Goal: Information Seeking & Learning: Learn about a topic

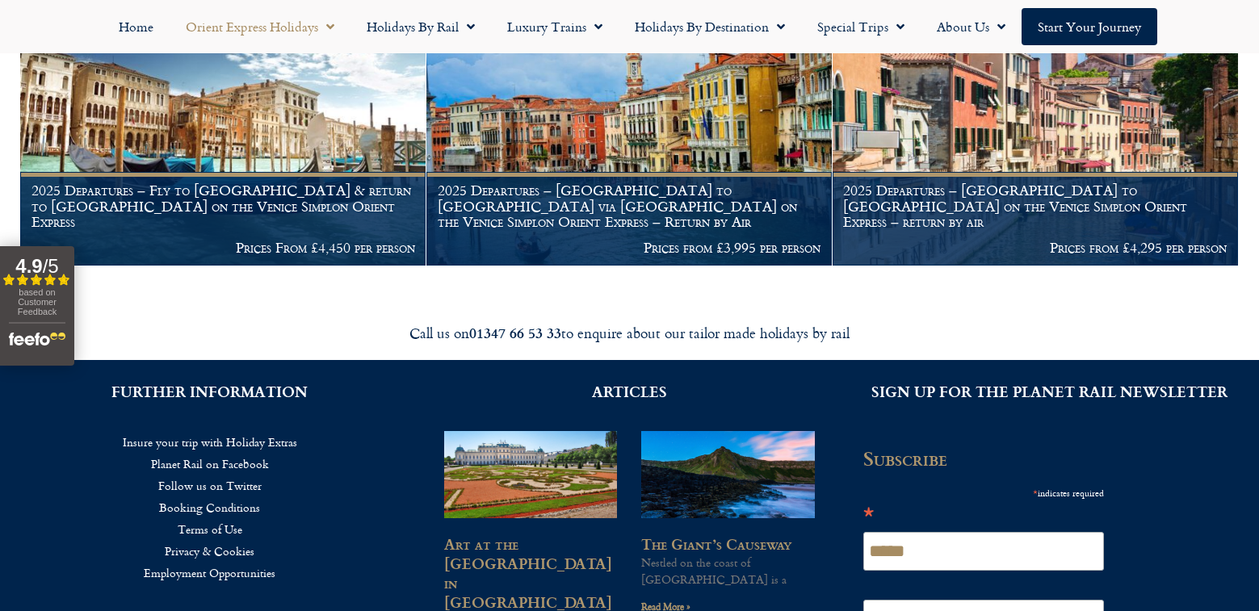
scroll to position [2812, 0]
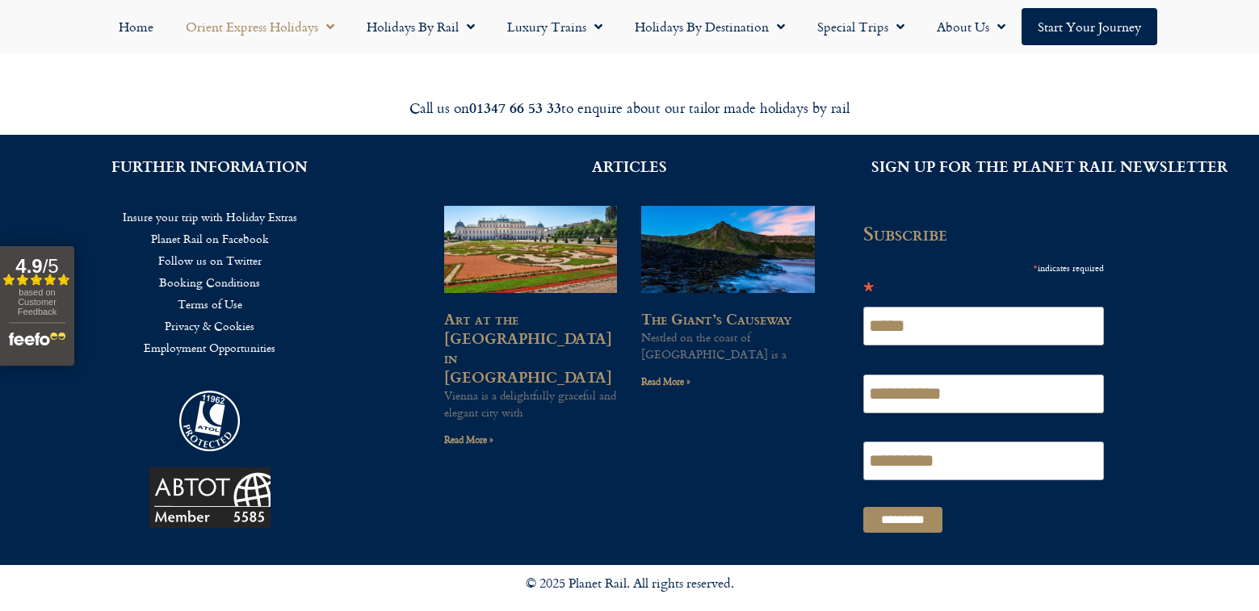
click at [1184, 446] on div "**********" at bounding box center [1049, 381] width 404 height 319
click at [216, 303] on link "Terms of Use" at bounding box center [209, 304] width 371 height 22
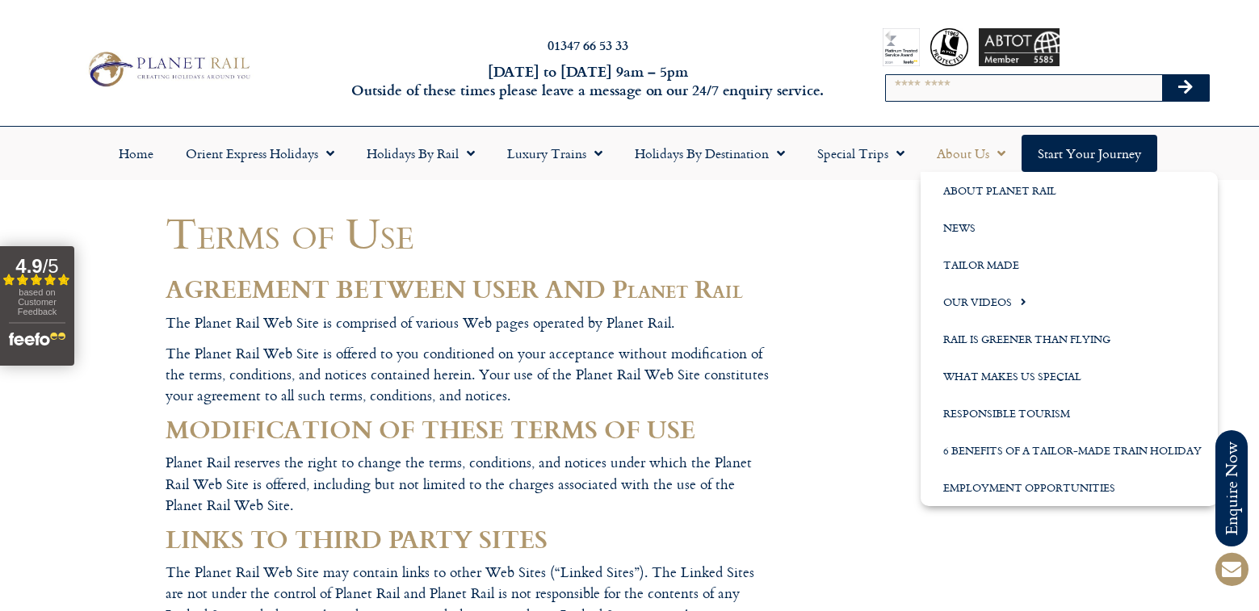
click at [971, 152] on link "About Us" at bounding box center [971, 153] width 101 height 37
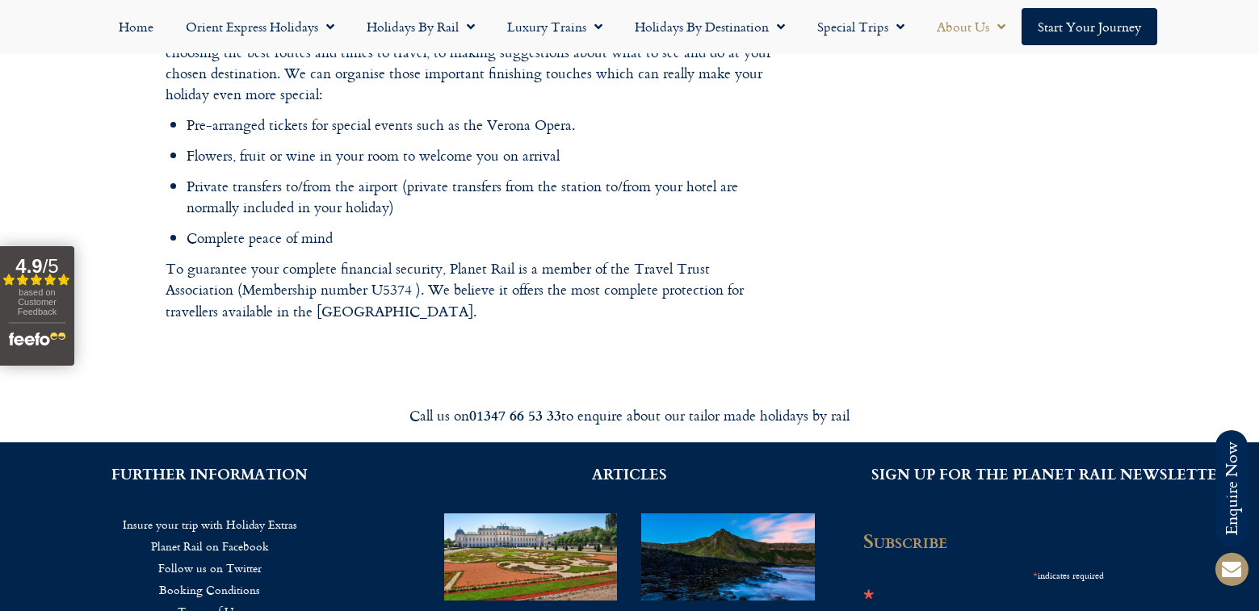
scroll to position [2678, 0]
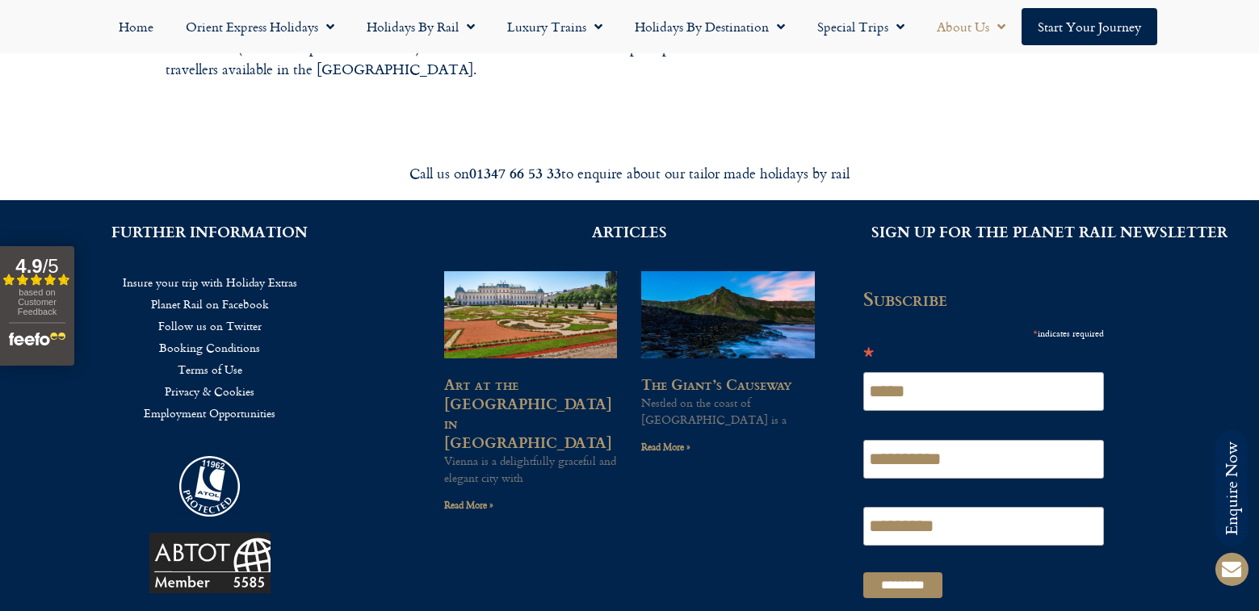
click at [226, 359] on link "Terms of Use" at bounding box center [209, 370] width 371 height 22
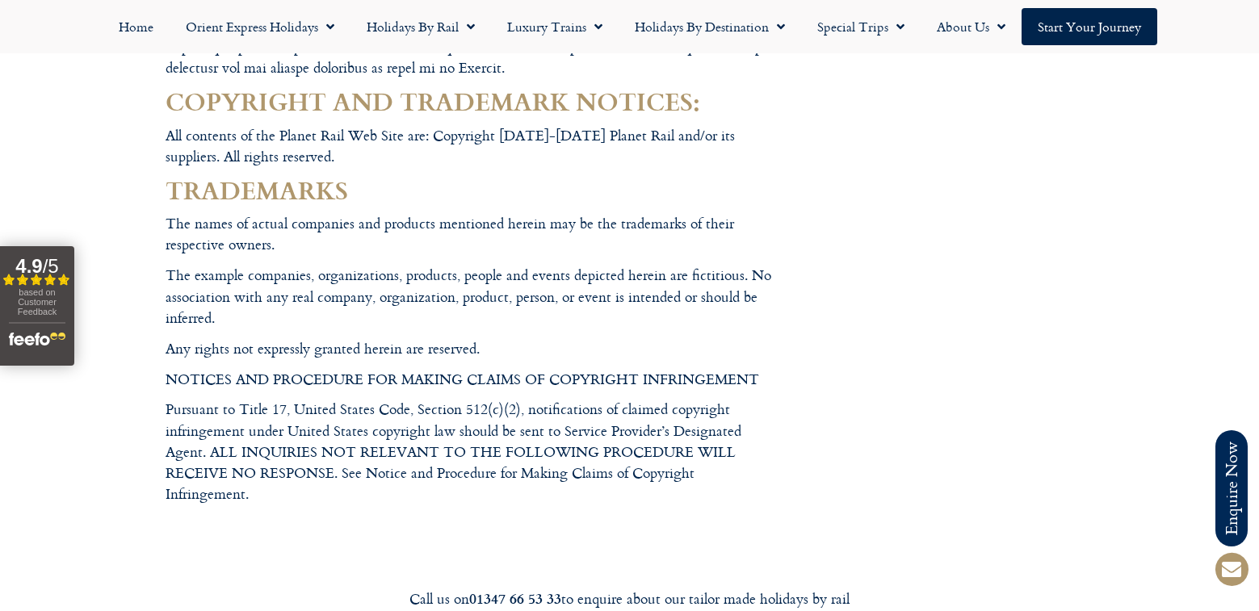
scroll to position [4343, 0]
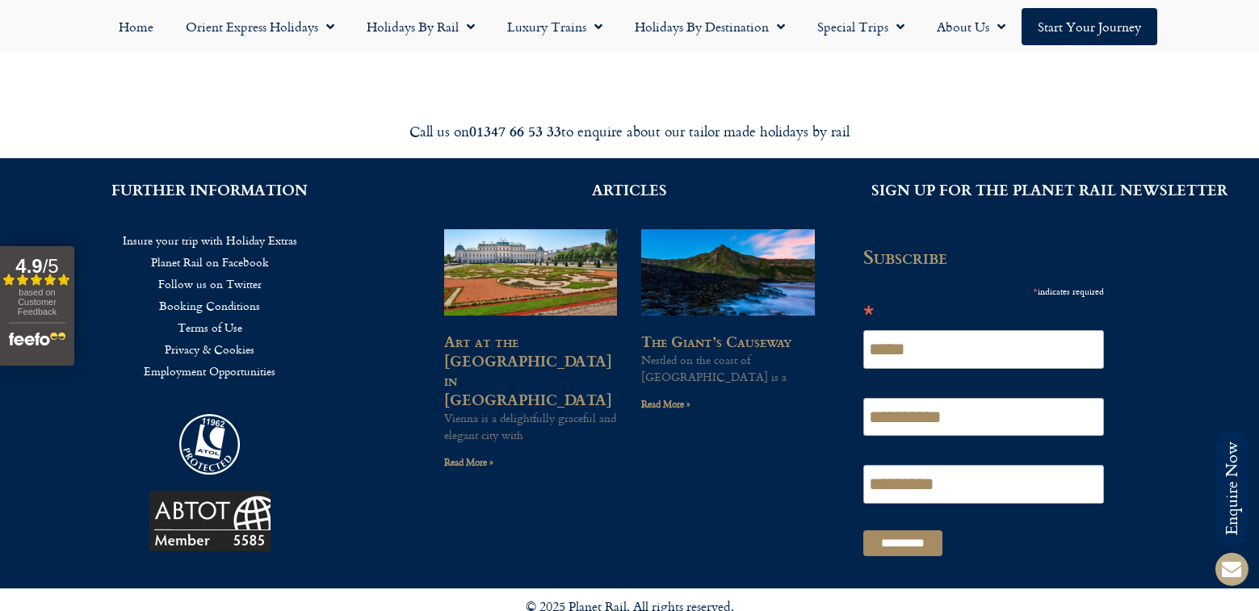
click at [1235, 572] on icon at bounding box center [1231, 569] width 39 height 39
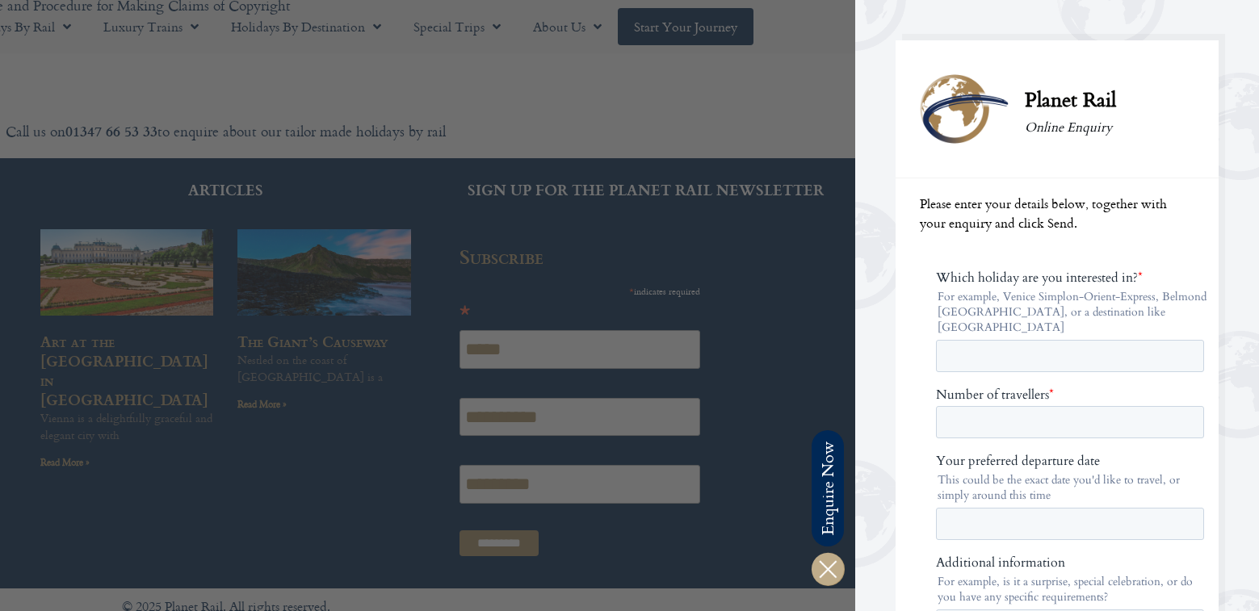
click at [821, 571] on icon at bounding box center [827, 569] width 39 height 39
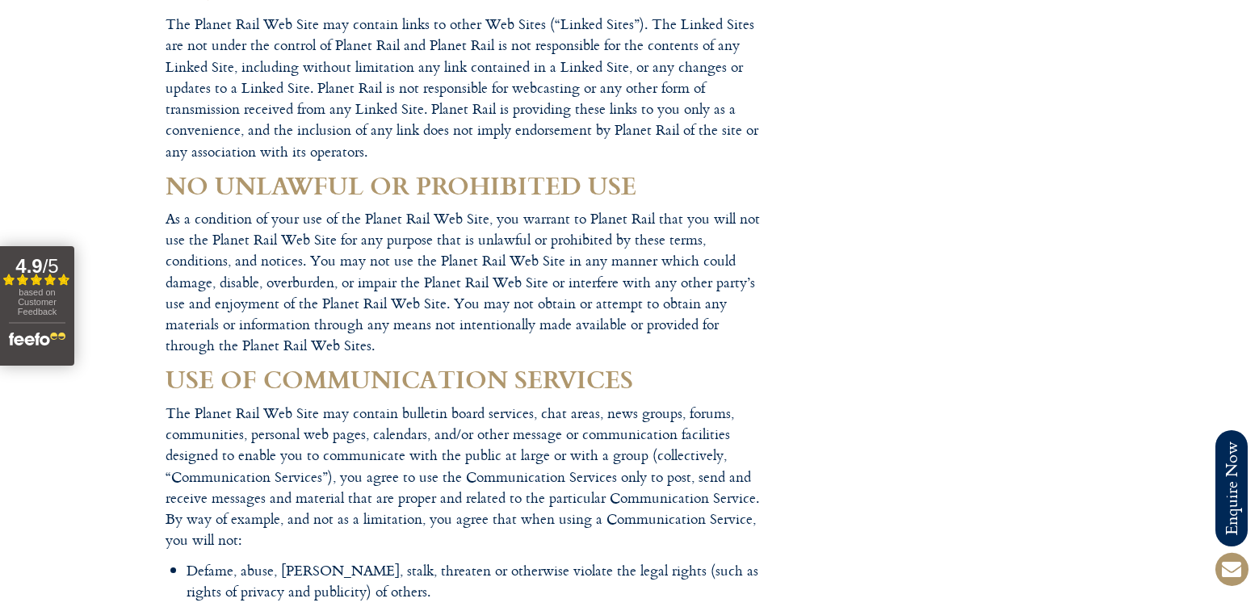
scroll to position [0, 0]
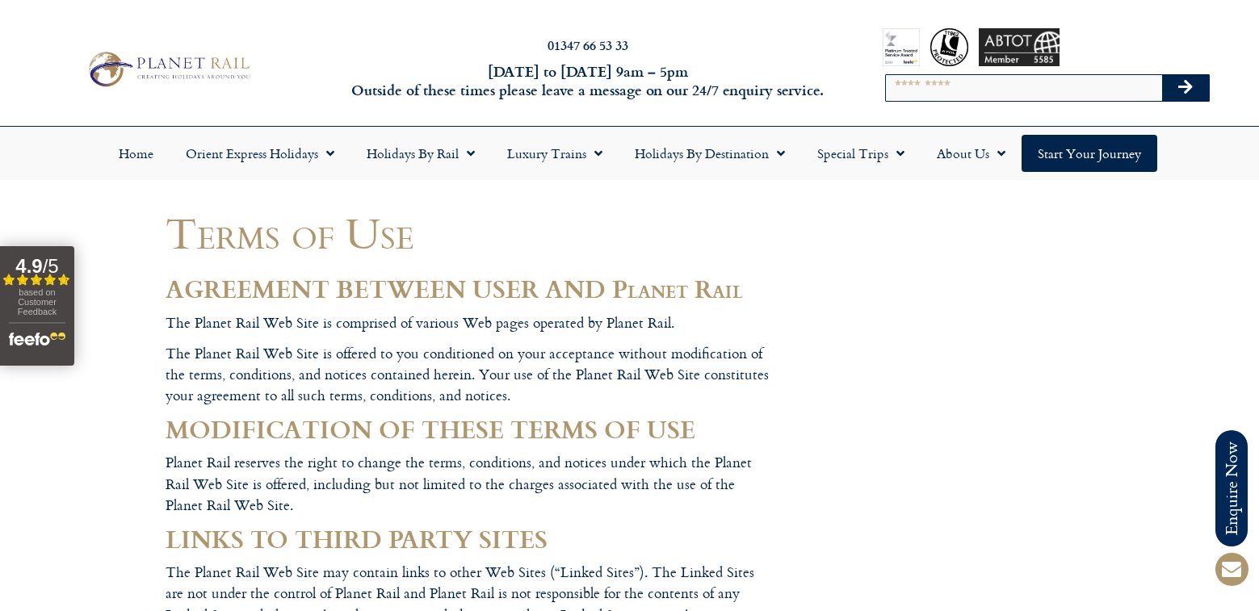
click at [181, 61] on img at bounding box center [168, 69] width 173 height 42
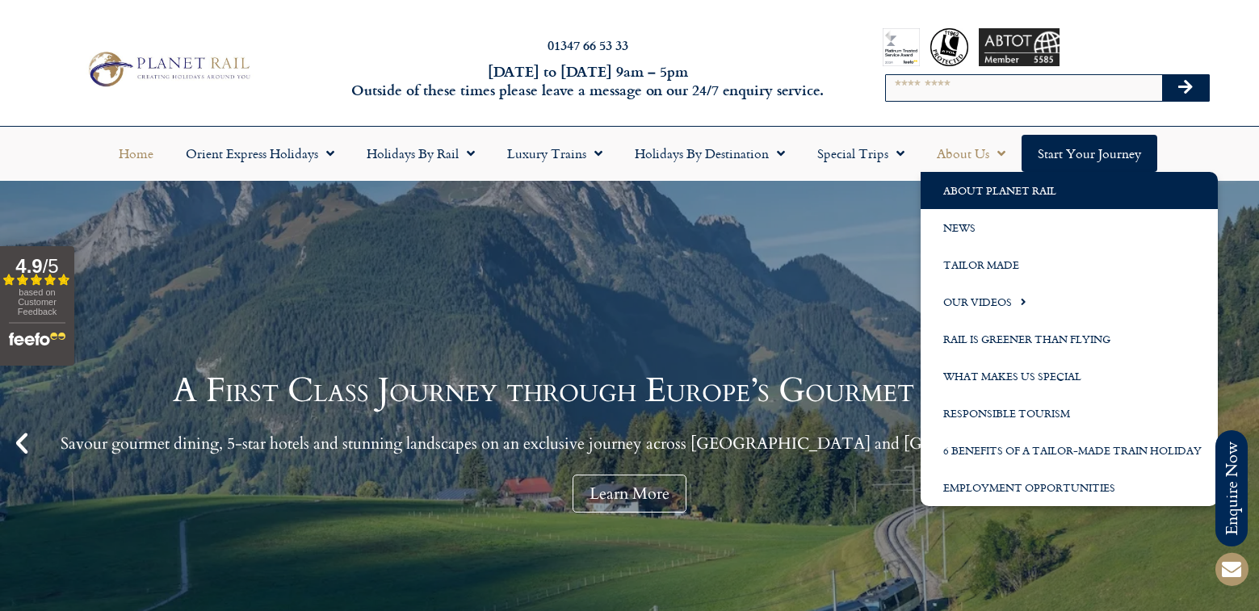
click at [985, 187] on link "About Planet Rail" at bounding box center [1069, 190] width 297 height 37
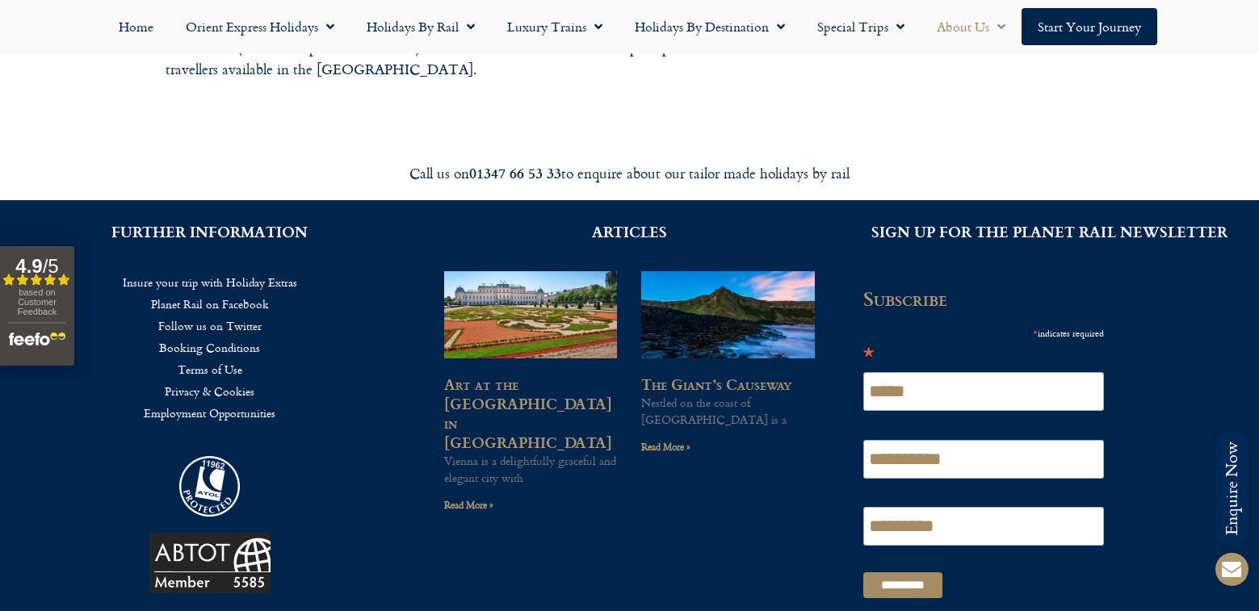
scroll to position [2355, 0]
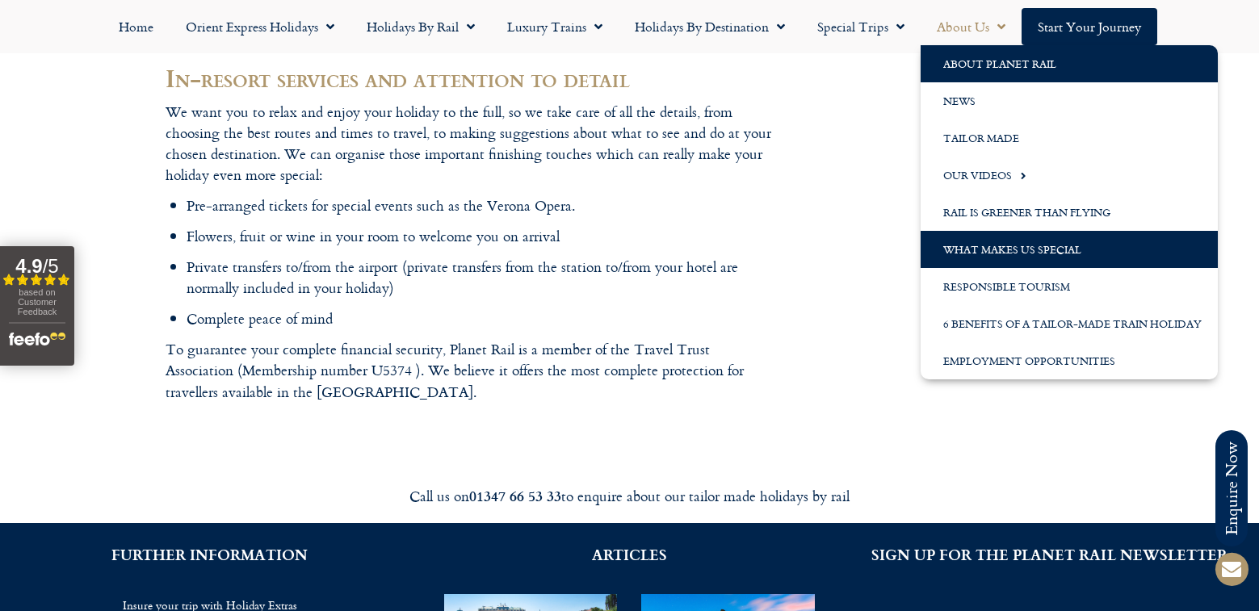
click at [983, 247] on link "What Makes us Special" at bounding box center [1069, 249] width 297 height 37
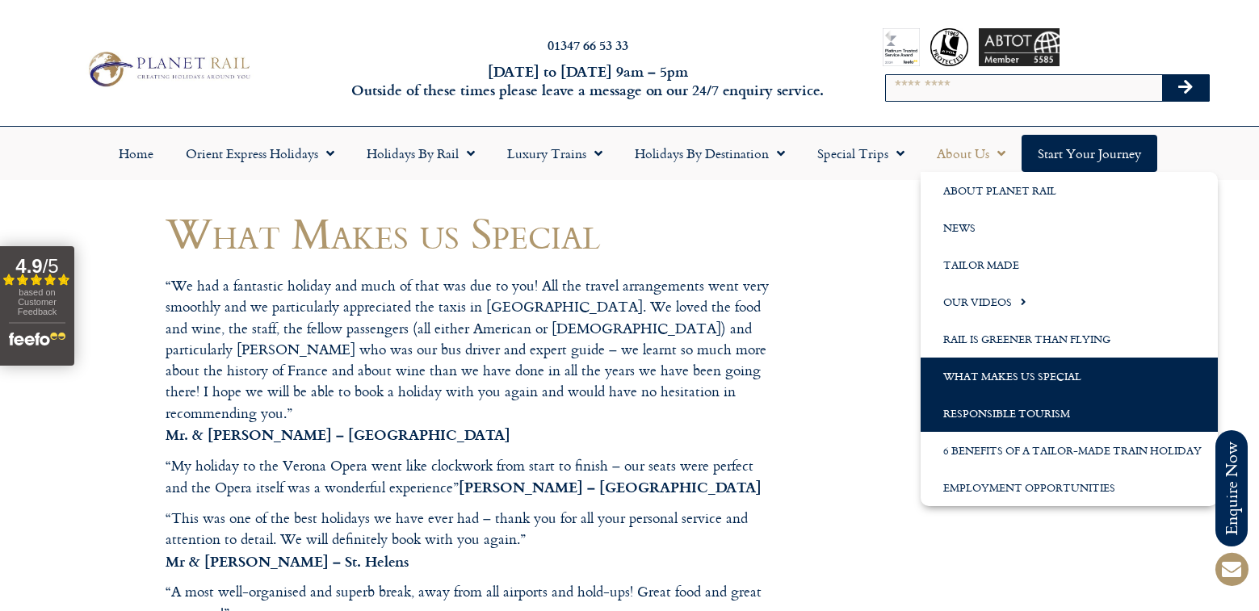
click at [967, 417] on link "Responsible Tourism" at bounding box center [1069, 413] width 297 height 37
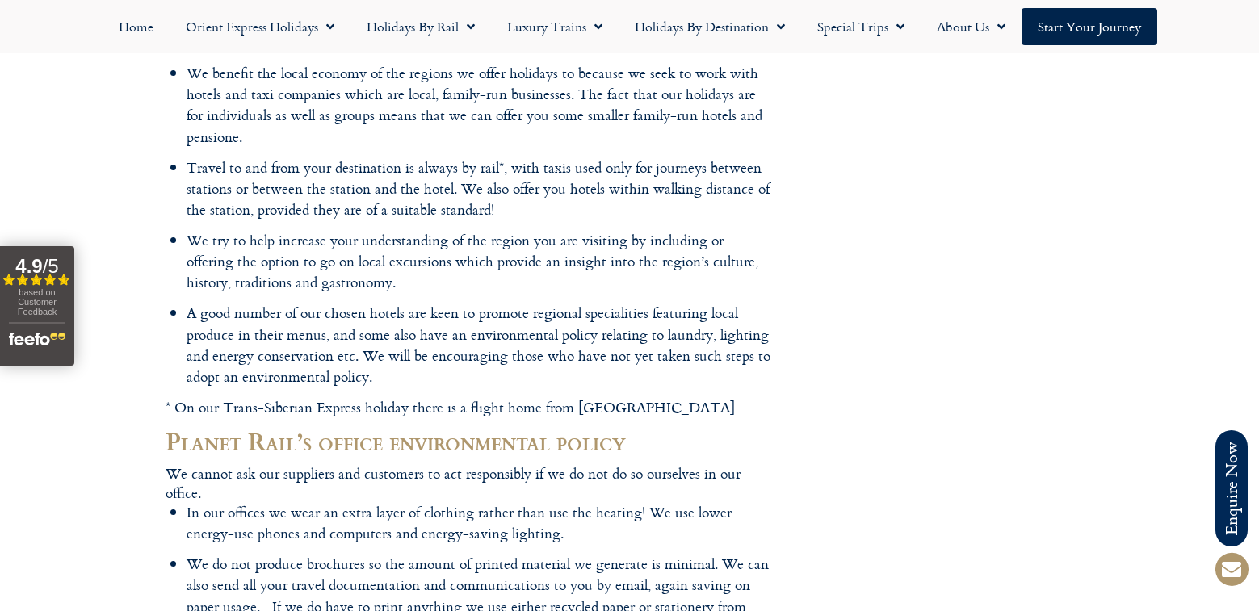
scroll to position [1050, 0]
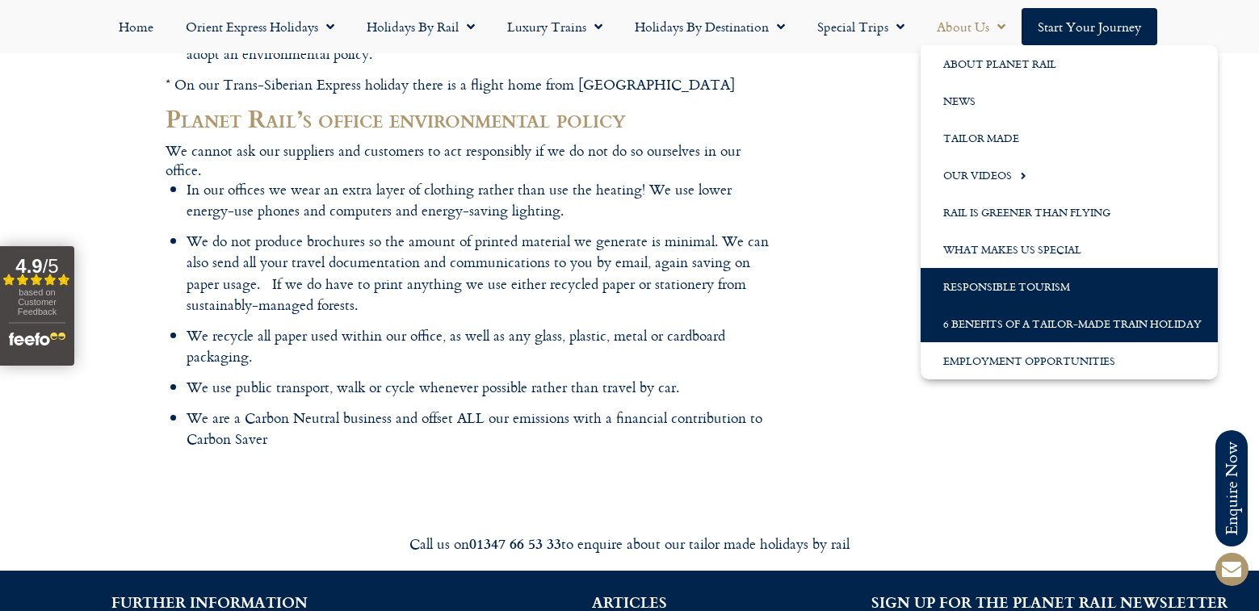
click at [990, 333] on link "6 Benefits of a Tailor-Made Train Holiday" at bounding box center [1069, 323] width 297 height 37
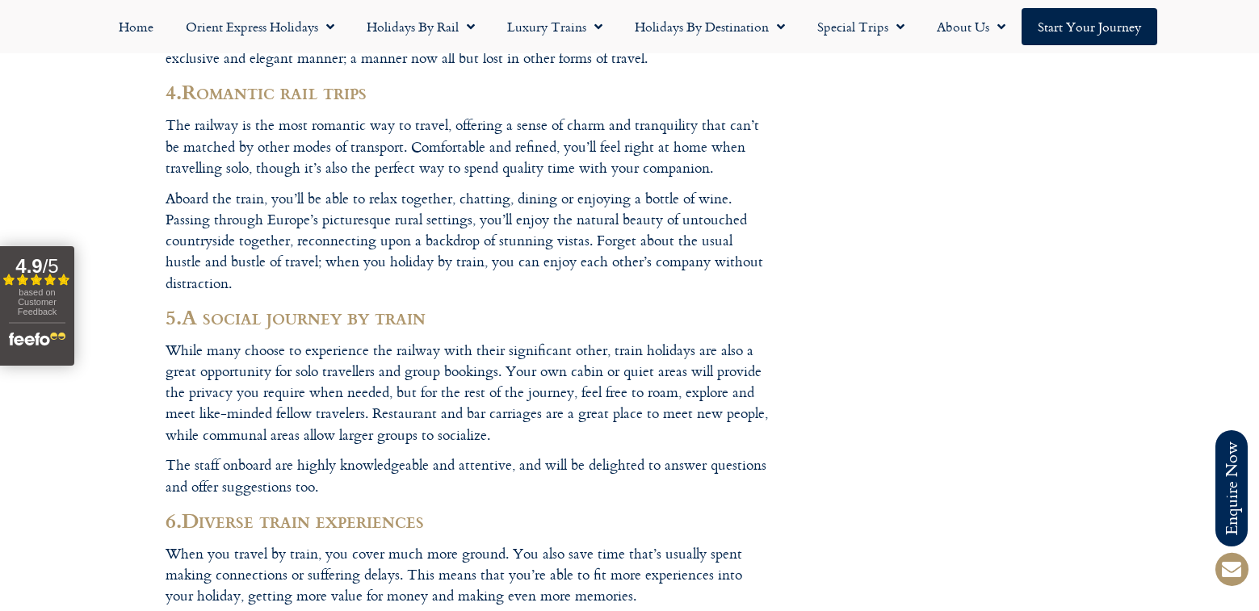
scroll to position [2584, 0]
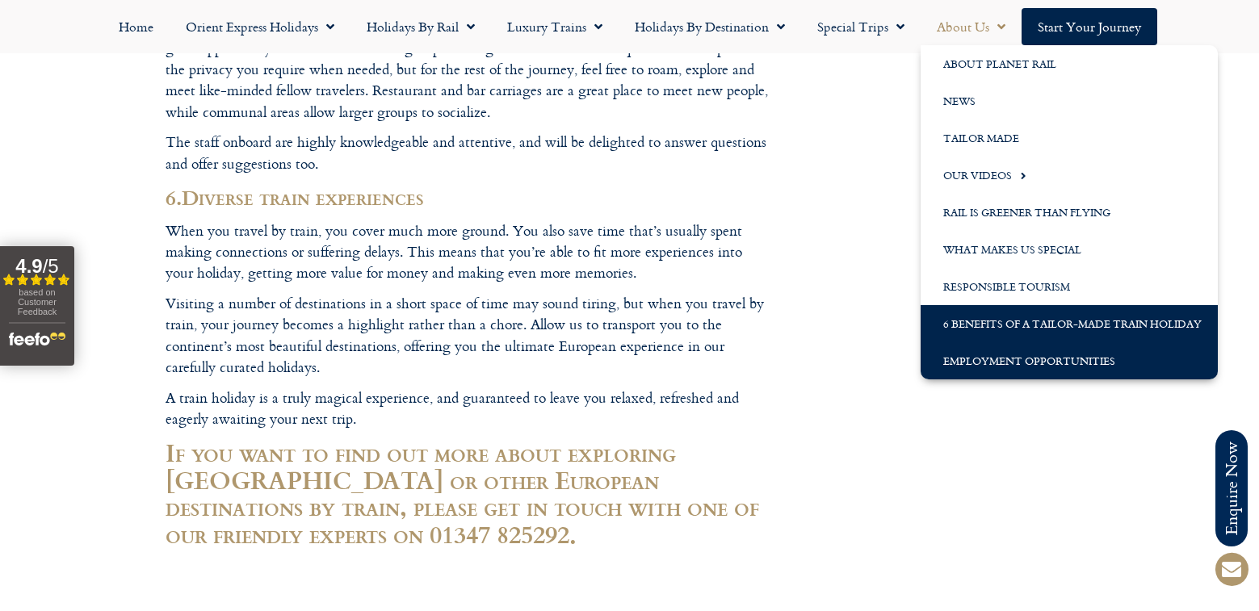
click at [985, 370] on link "Employment Opportunities" at bounding box center [1069, 360] width 297 height 37
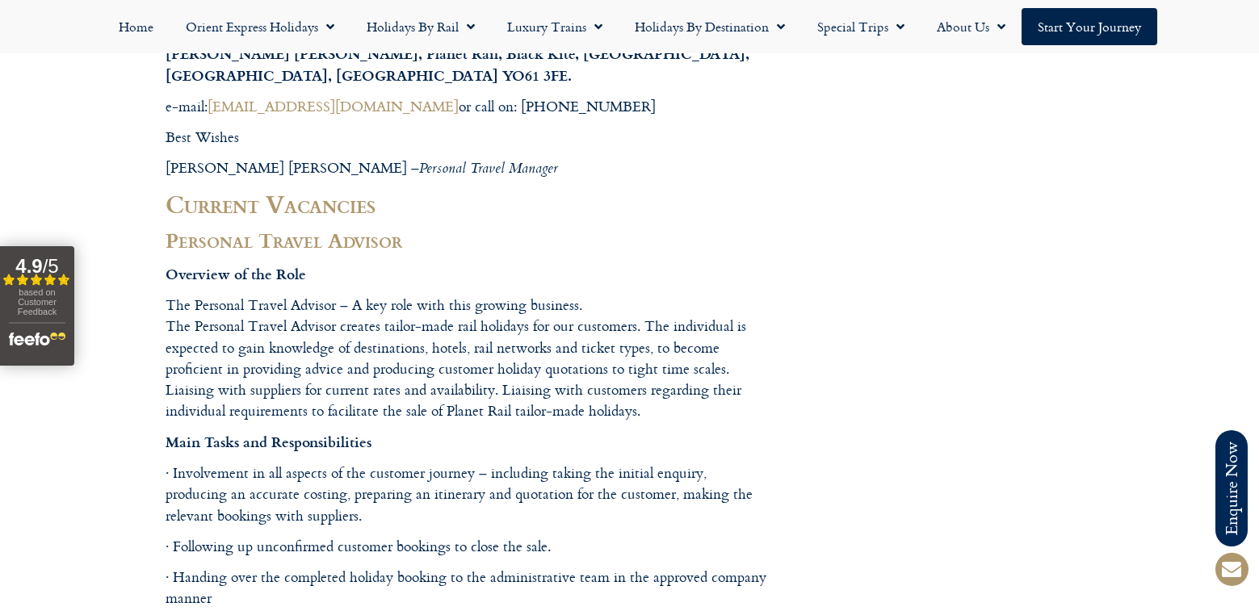
scroll to position [560, 0]
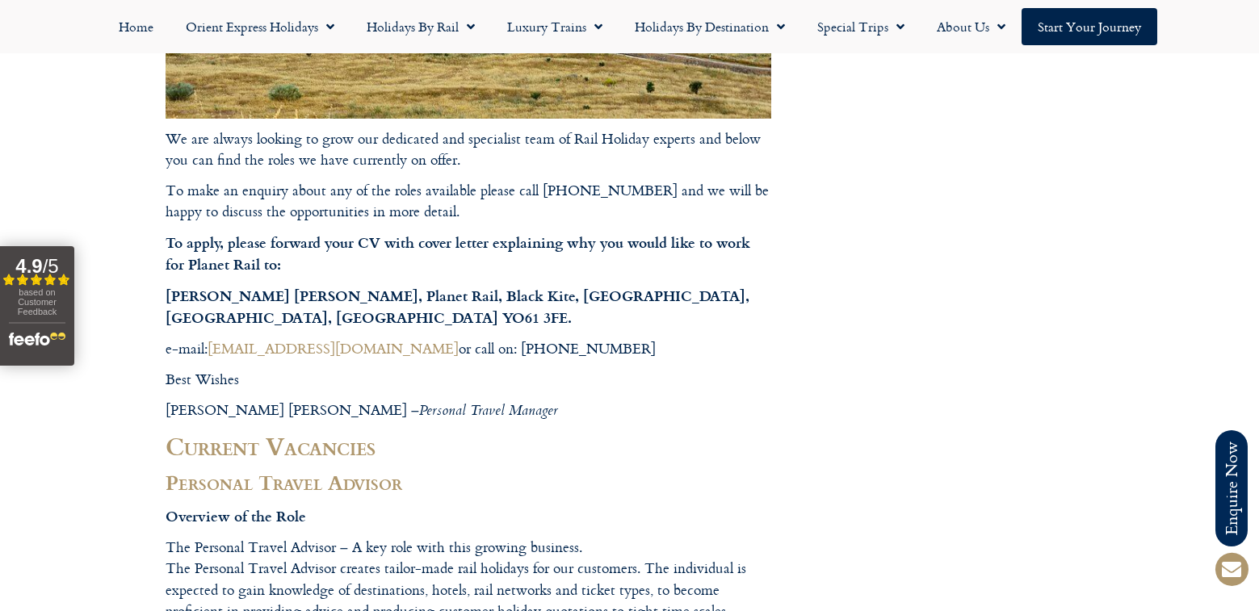
drag, startPoint x: 359, startPoint y: 350, endPoint x: 252, endPoint y: 349, distance: 107.4
drag, startPoint x: 252, startPoint y: 349, endPoint x: 240, endPoint y: 347, distance: 12.2
drag, startPoint x: 240, startPoint y: 347, endPoint x: 684, endPoint y: 399, distance: 447.1
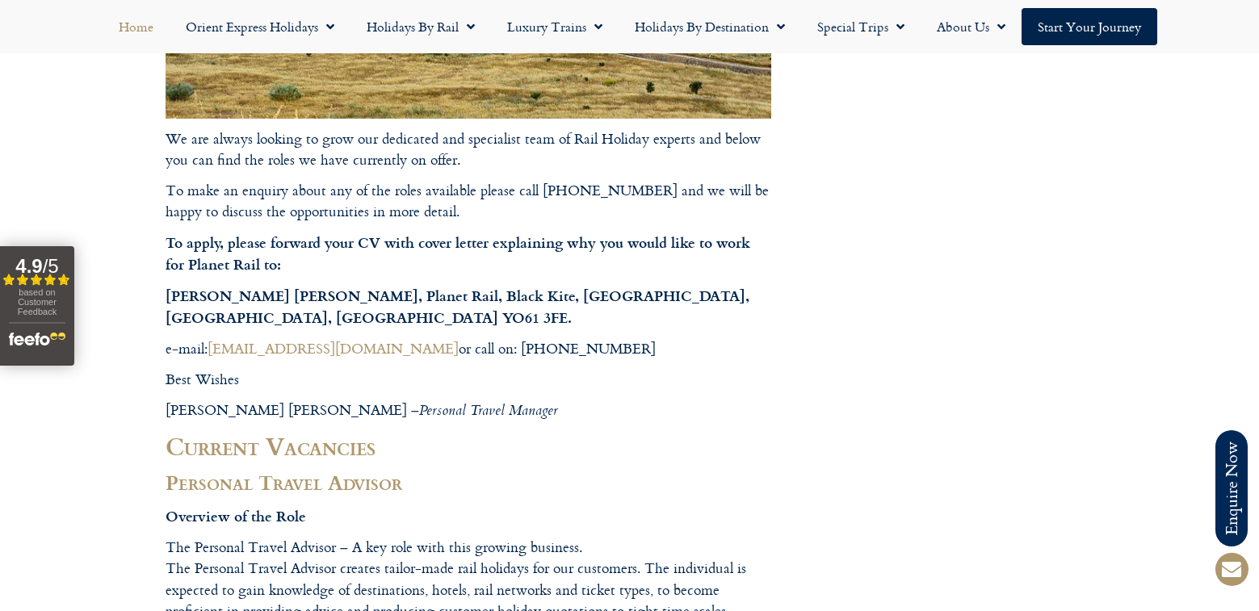
click at [132, 28] on link "Home" at bounding box center [136, 26] width 67 height 37
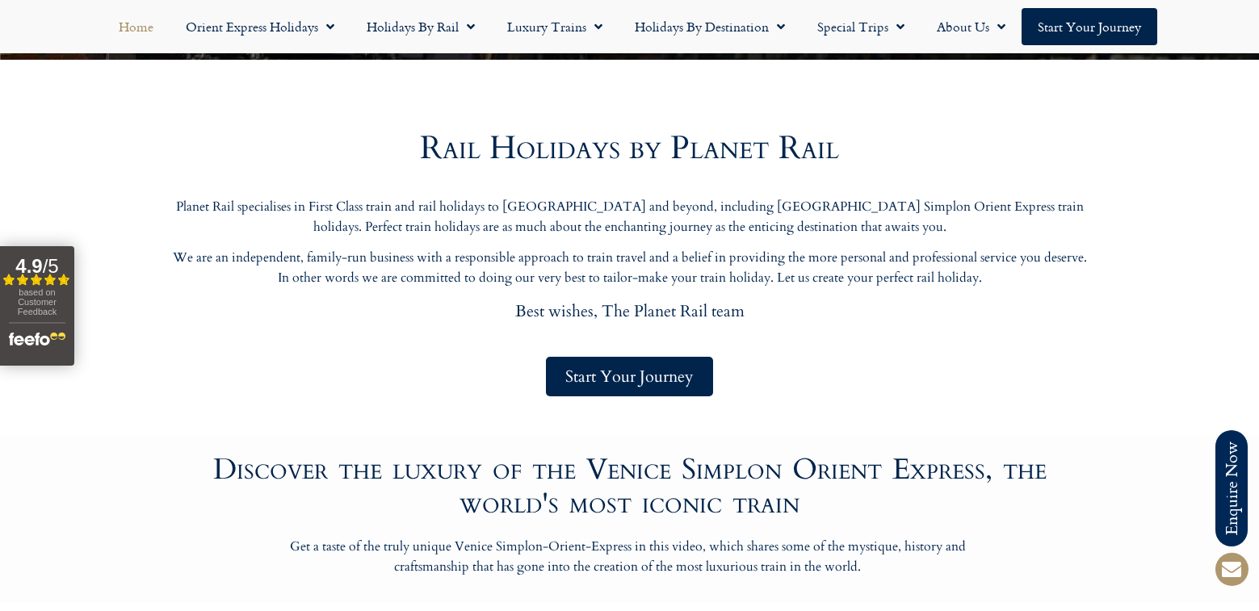
scroll to position [807, 0]
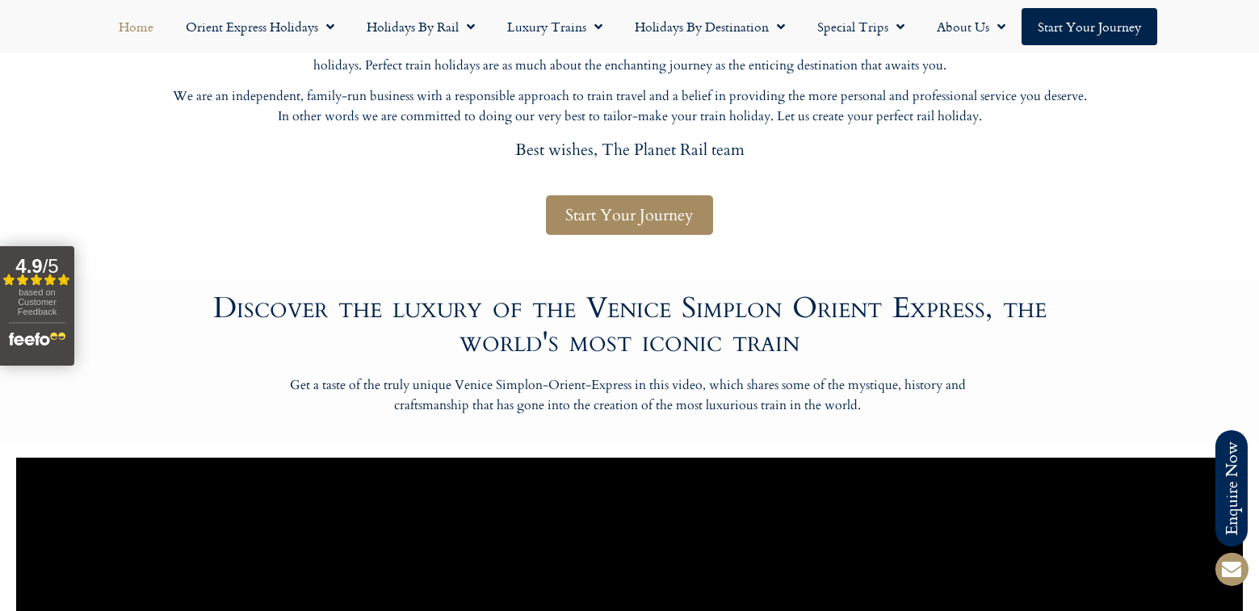
click at [626, 210] on span "Start Your Journey" at bounding box center [629, 215] width 128 height 20
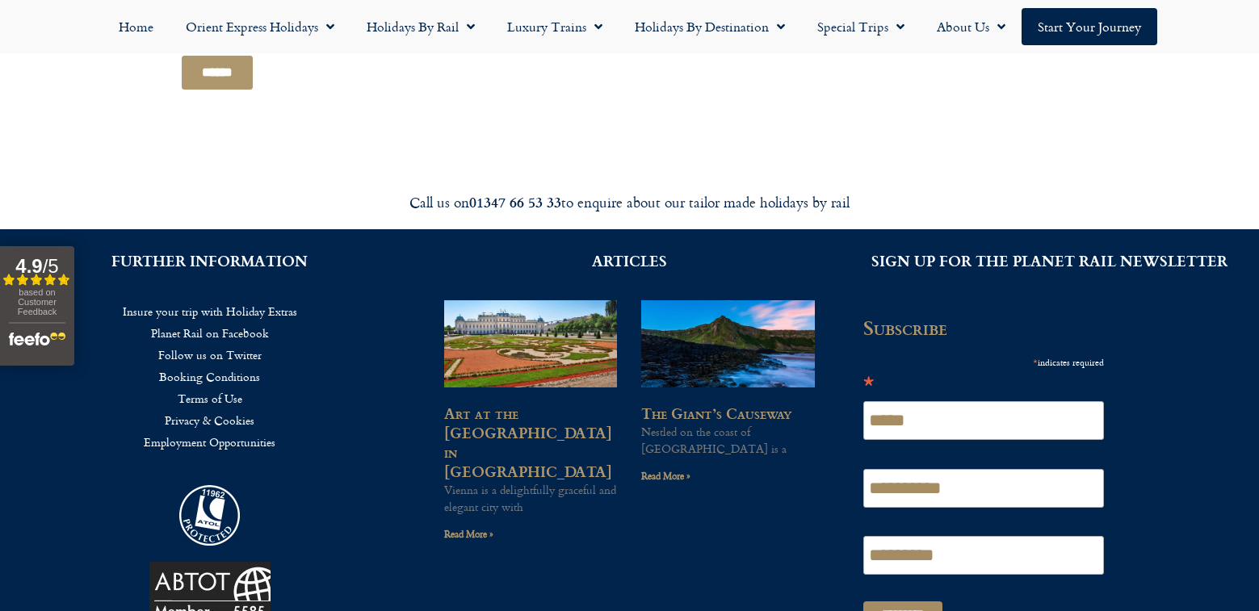
scroll to position [1386, 0]
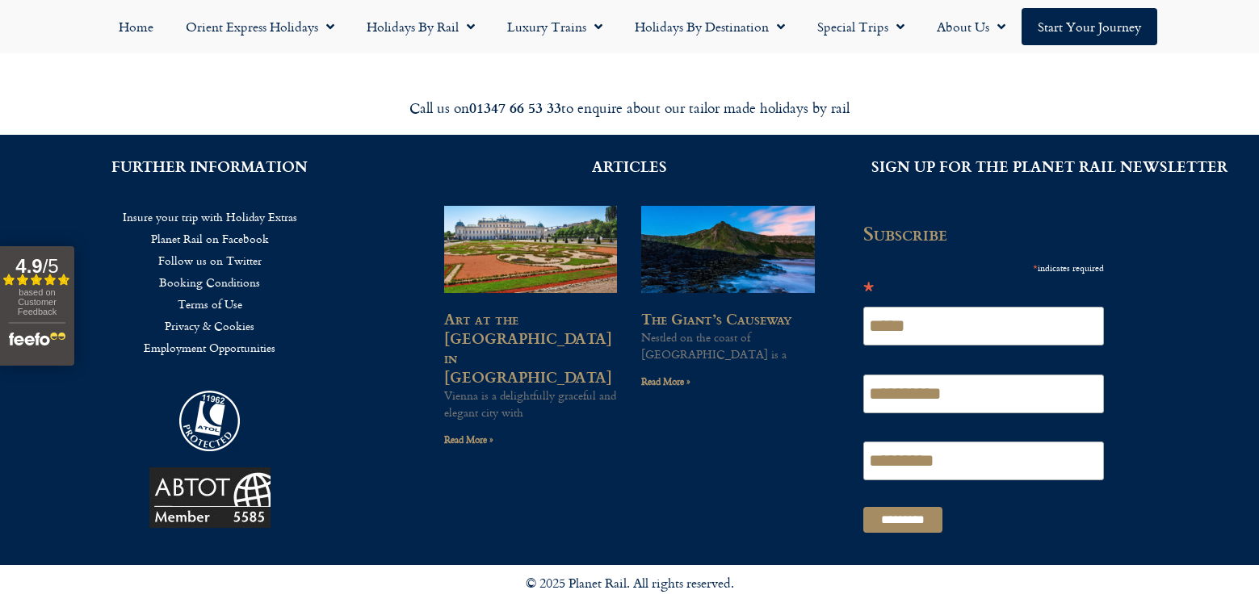
click at [205, 321] on link "Privacy & Cookies" at bounding box center [209, 326] width 371 height 22
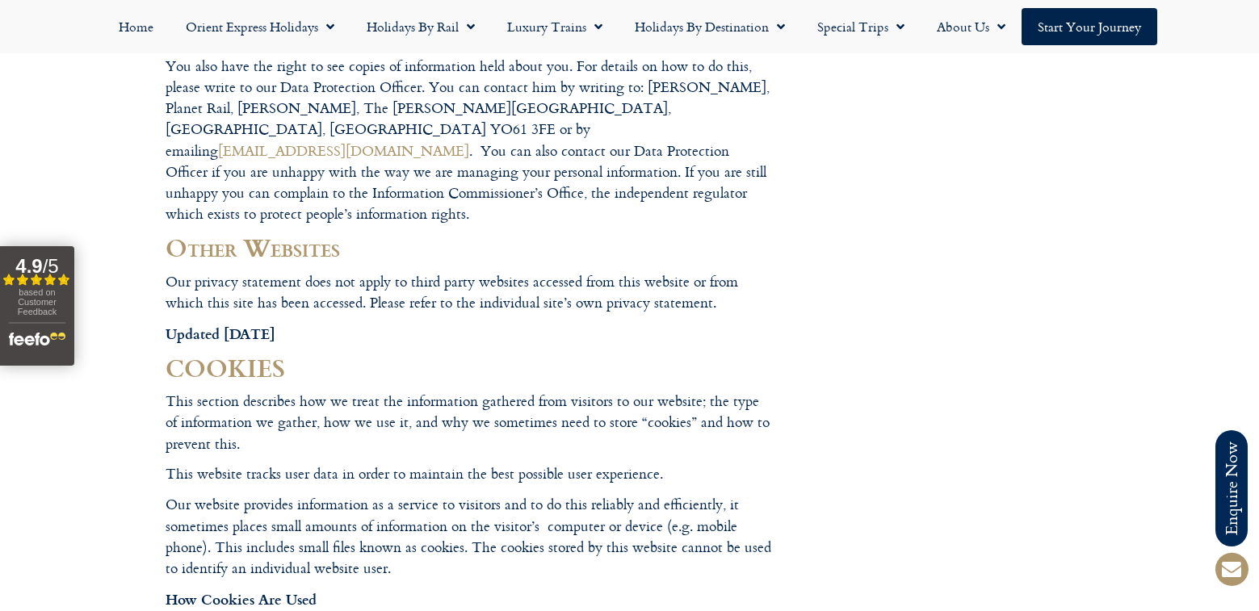
scroll to position [1211, 0]
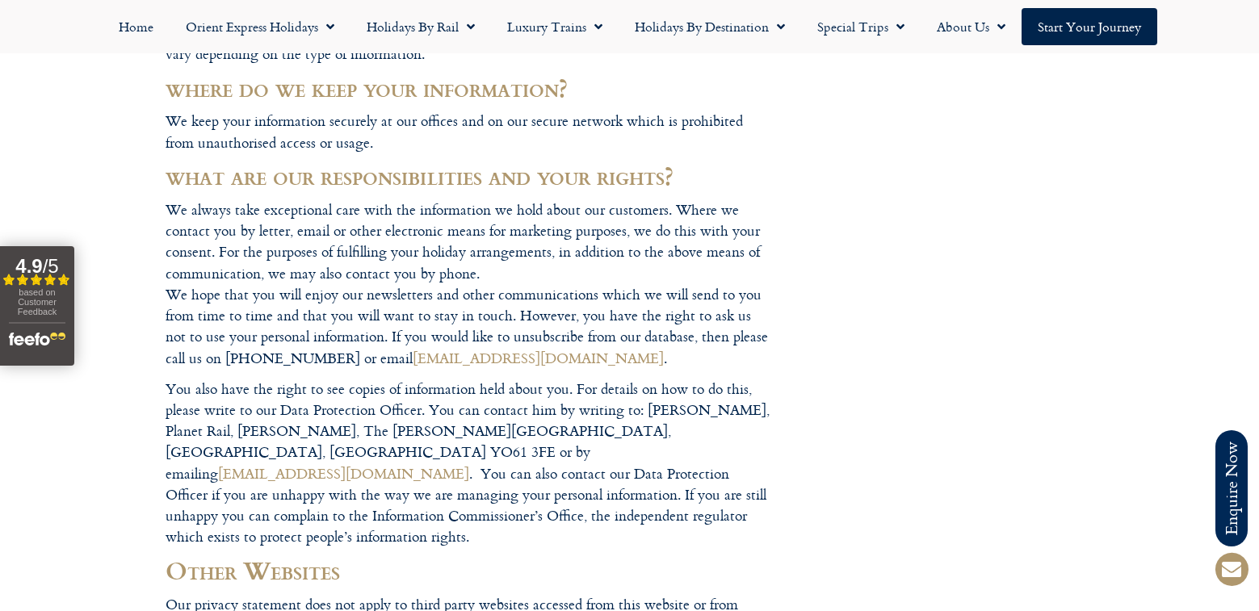
drag, startPoint x: 468, startPoint y: 359, endPoint x: 354, endPoint y: 354, distance: 114.0
drag, startPoint x: 241, startPoint y: 455, endPoint x: 90, endPoint y: 500, distance: 158.2
